Goal: Information Seeking & Learning: Learn about a topic

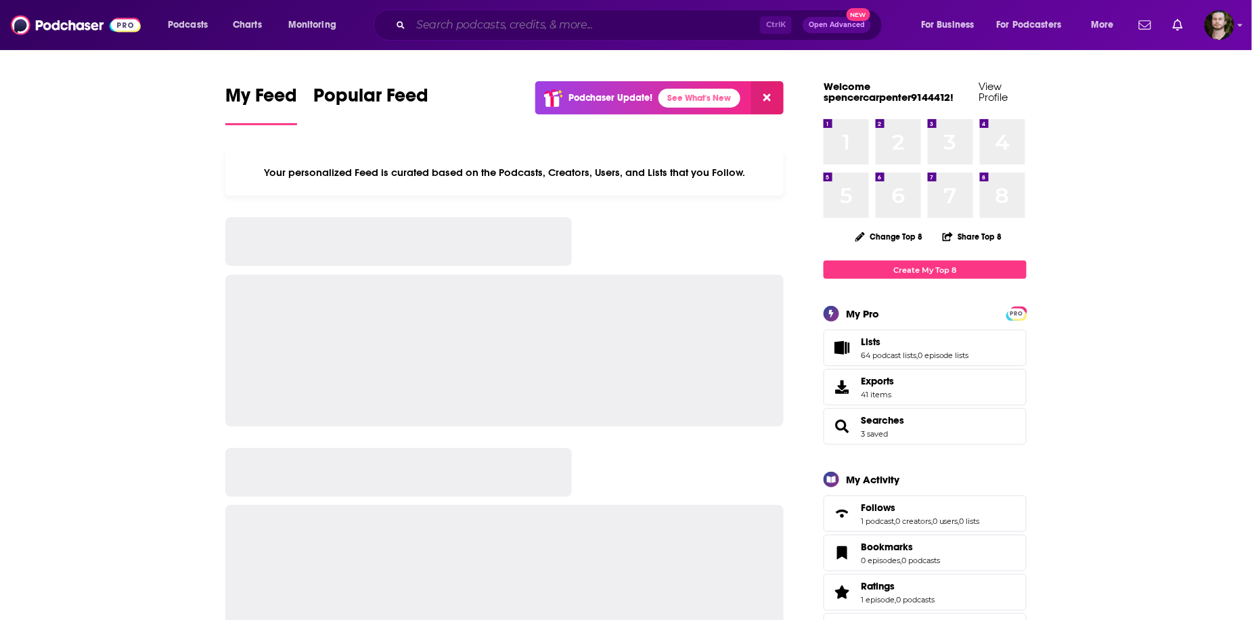
click at [494, 29] on input "Search podcasts, credits, & more..." at bounding box center [585, 25] width 349 height 22
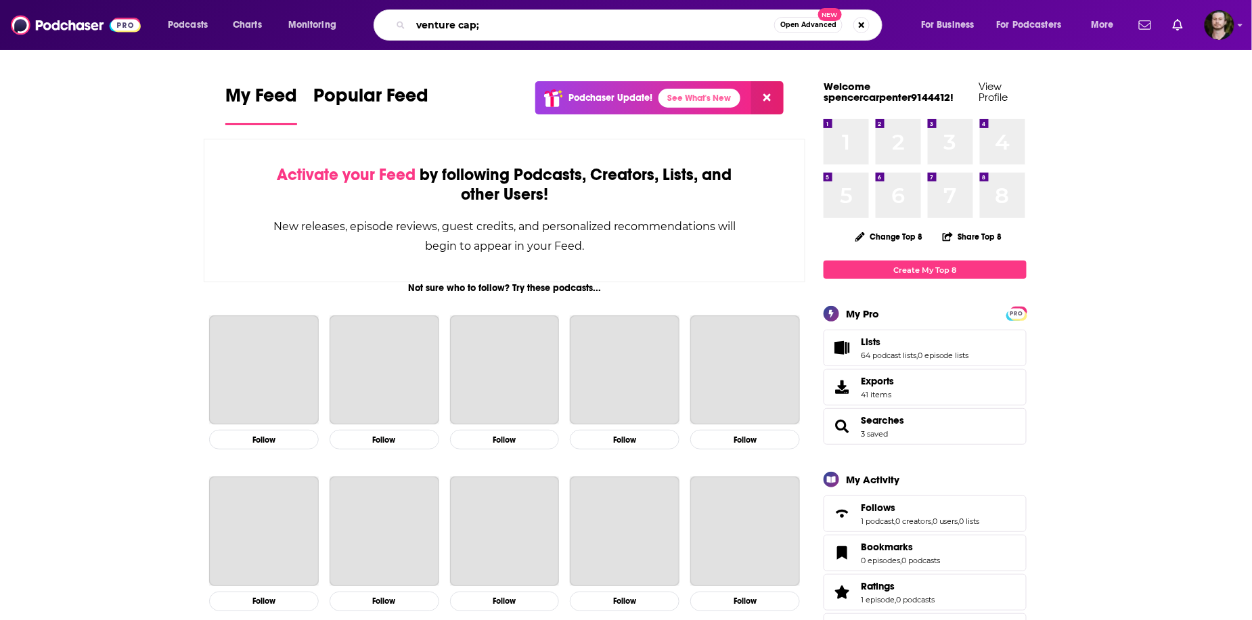
type input "venture cap"
